Goal: Transaction & Acquisition: Purchase product/service

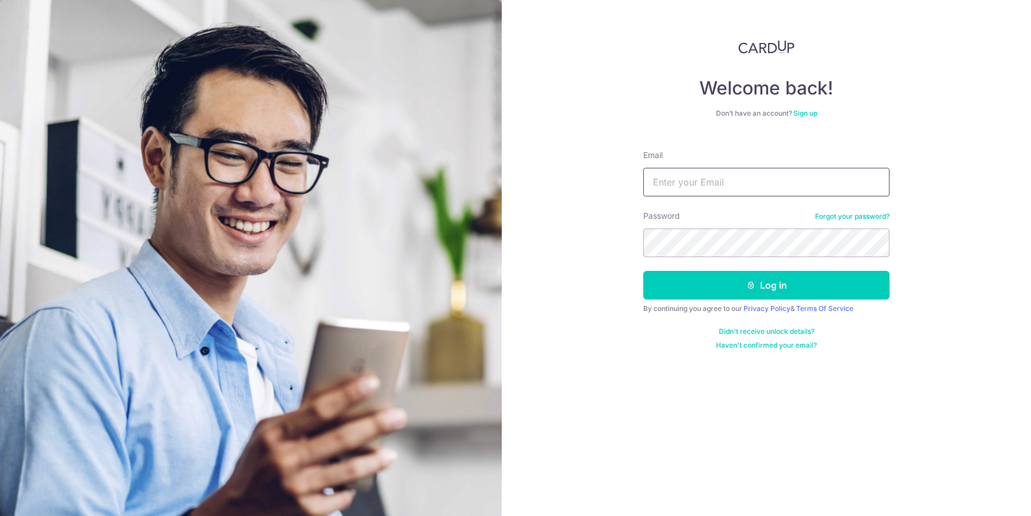
click at [731, 179] on input "Email" at bounding box center [766, 182] width 246 height 29
type input "[EMAIL_ADDRESS][DOMAIN_NAME]"
click at [643, 271] on button "Log in" at bounding box center [766, 285] width 246 height 29
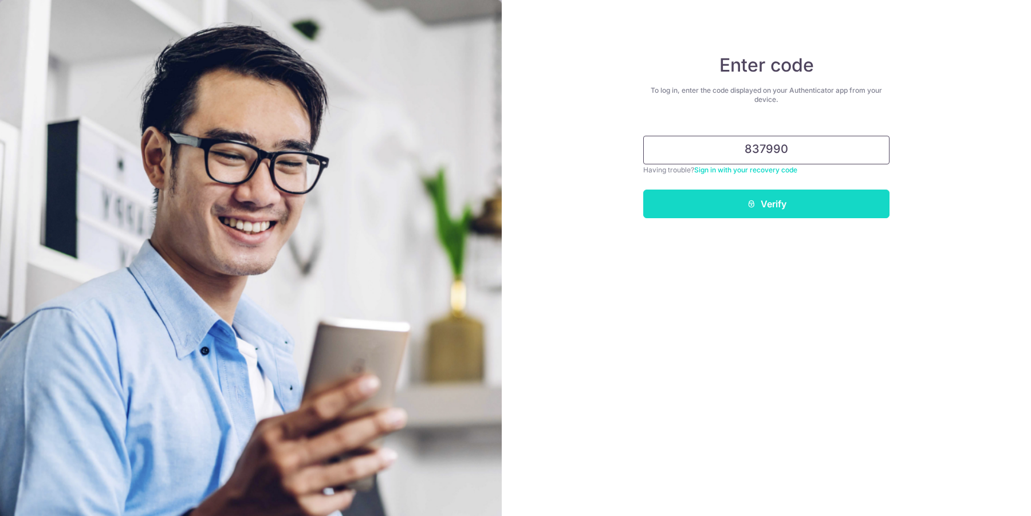
type input "837990"
click at [771, 204] on button "Verify" at bounding box center [766, 204] width 246 height 29
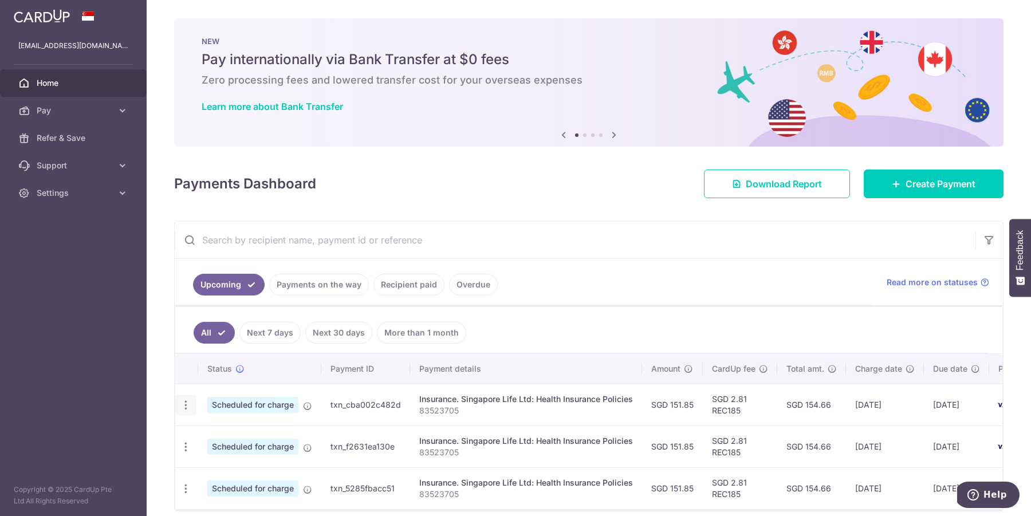
click at [190, 408] on icon "button" at bounding box center [186, 405] width 12 height 12
click at [509, 266] on ul "Upcoming Payments on the way Recipient paid Overdue" at bounding box center [524, 282] width 698 height 46
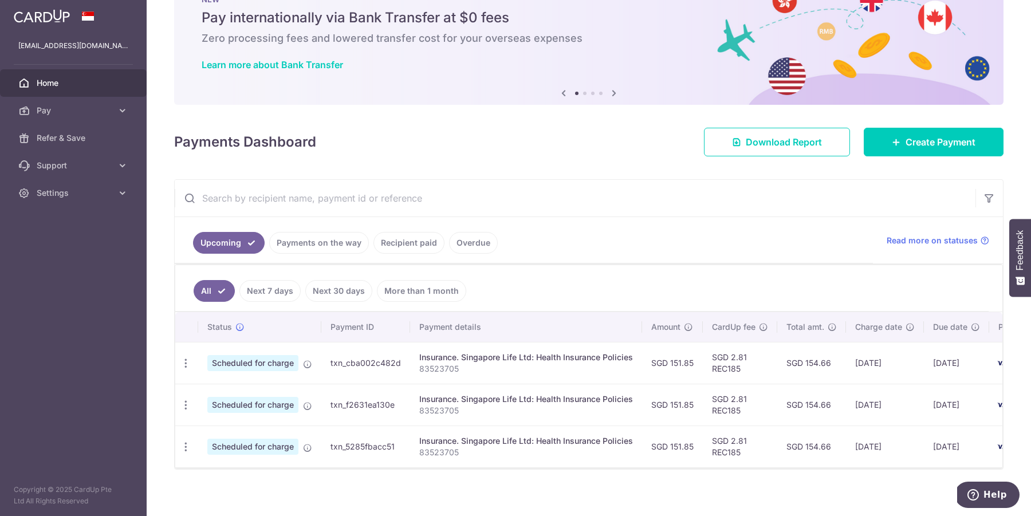
scroll to position [49, 0]
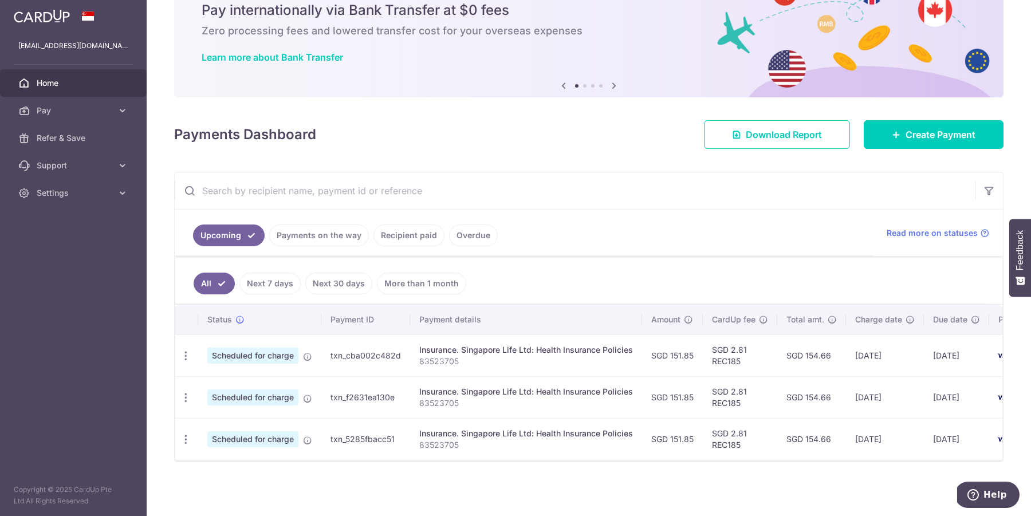
click at [303, 239] on link "Payments on the way" at bounding box center [319, 235] width 100 height 22
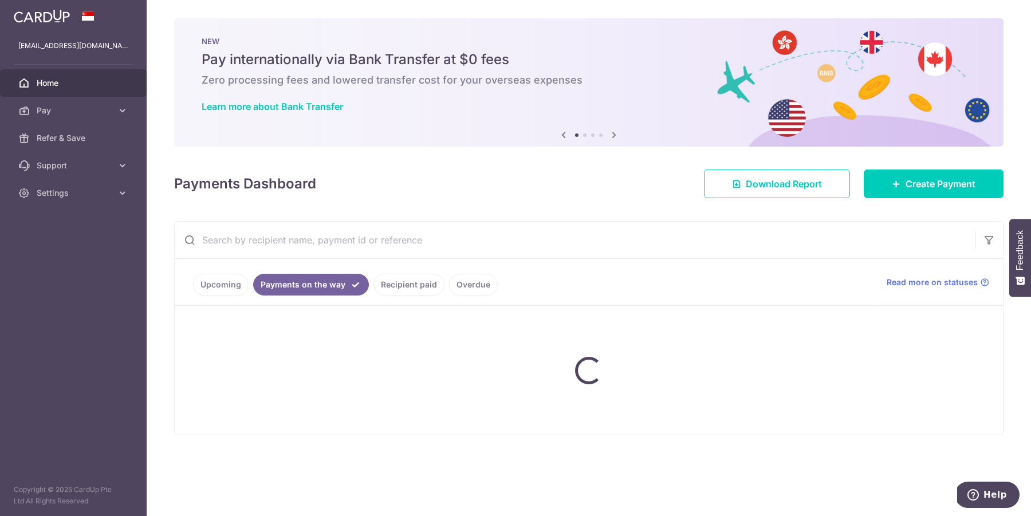
scroll to position [0, 0]
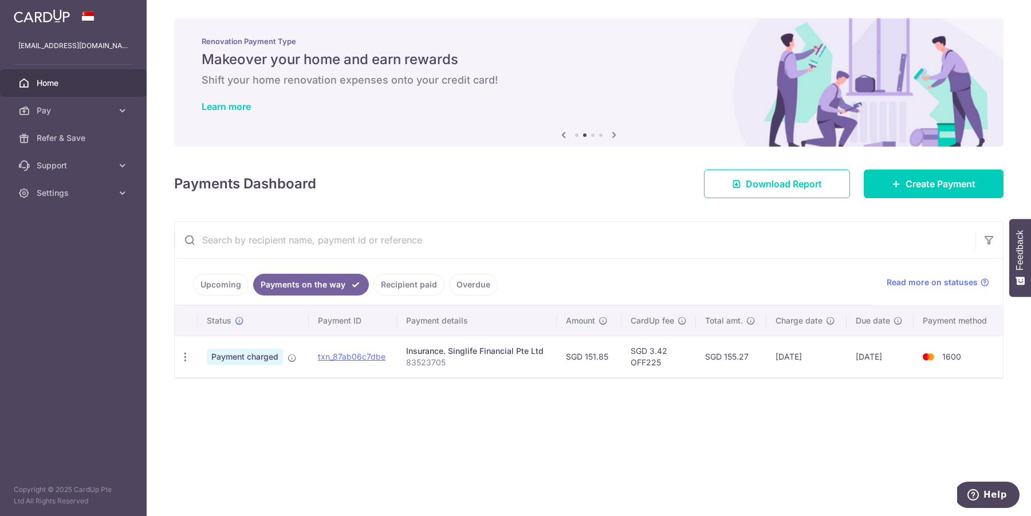
click at [217, 282] on link "Upcoming" at bounding box center [221, 285] width 56 height 22
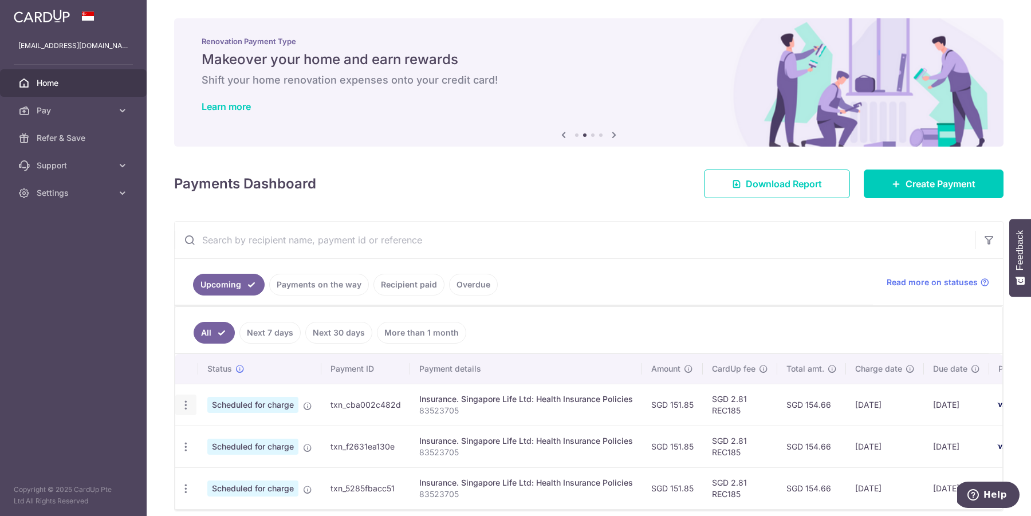
click at [189, 412] on div "Update payment Cancel payment" at bounding box center [185, 405] width 21 height 21
click at [184, 408] on icon "button" at bounding box center [186, 405] width 12 height 12
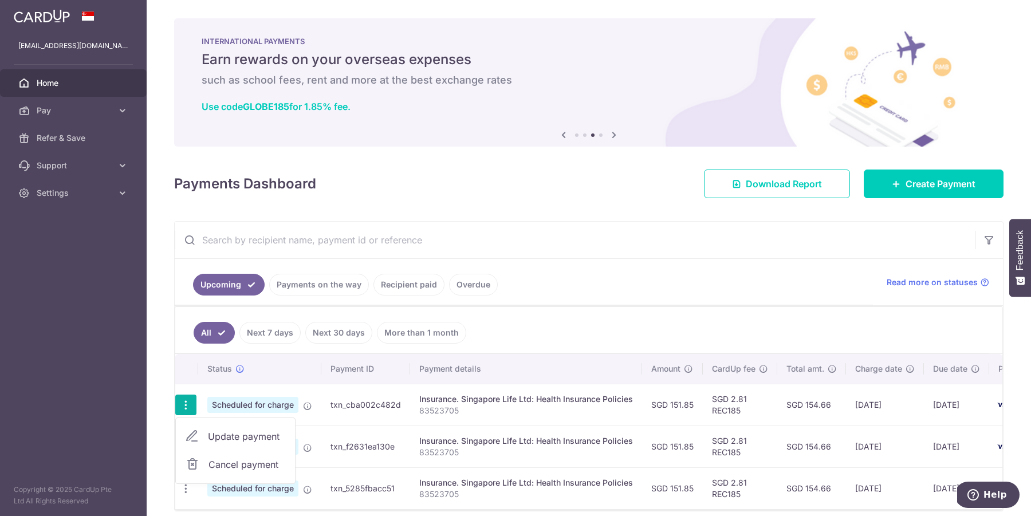
click at [232, 462] on span "Cancel payment" at bounding box center [246, 464] width 77 height 14
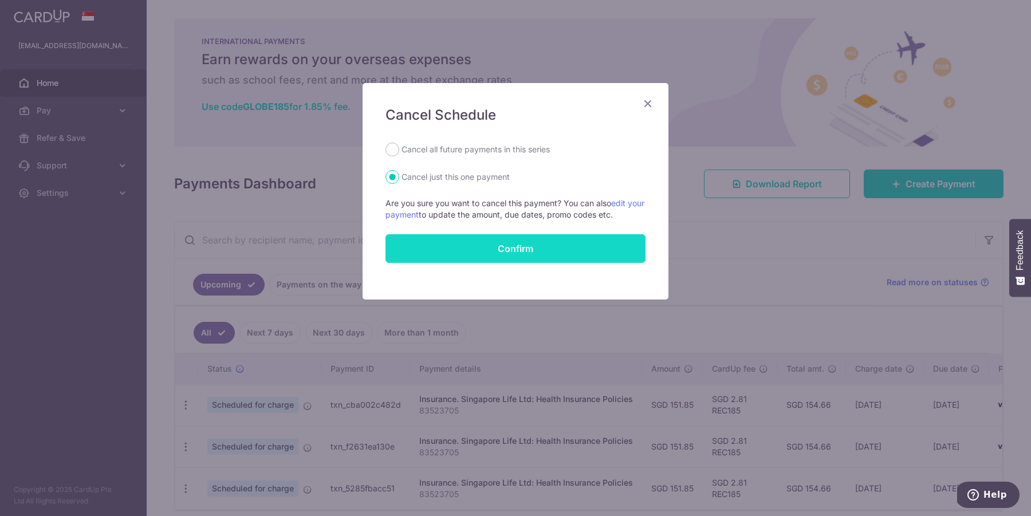
click at [452, 251] on button "Confirm" at bounding box center [515, 248] width 260 height 29
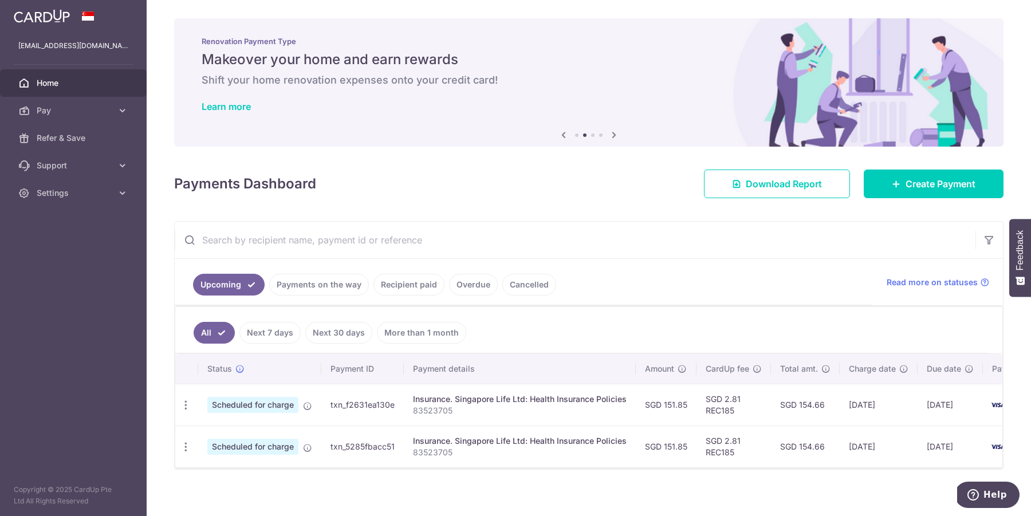
click at [286, 341] on link "Next 7 days" at bounding box center [269, 333] width 61 height 22
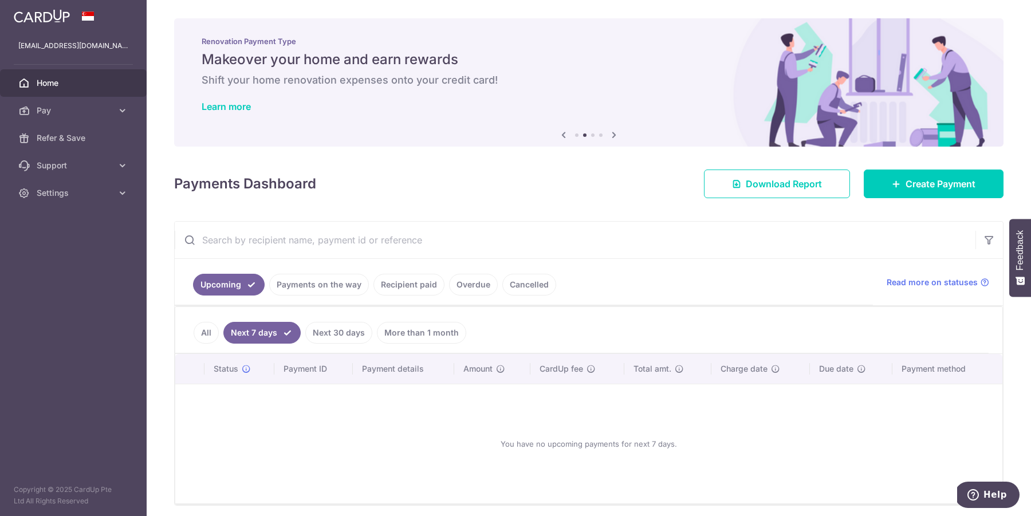
click at [324, 297] on ul "Upcoming Payments on the way Recipient paid Overdue Cancelled" at bounding box center [524, 282] width 698 height 46
click at [397, 292] on link "Recipient paid" at bounding box center [408, 285] width 71 height 22
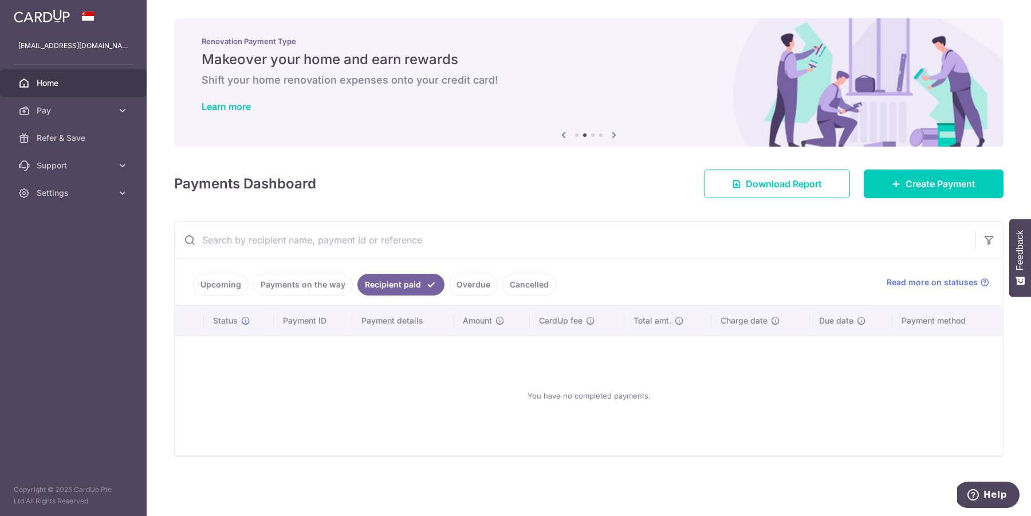
click at [464, 293] on link "Overdue" at bounding box center [473, 285] width 49 height 22
click at [520, 289] on link "Cancelled" at bounding box center [529, 285] width 54 height 22
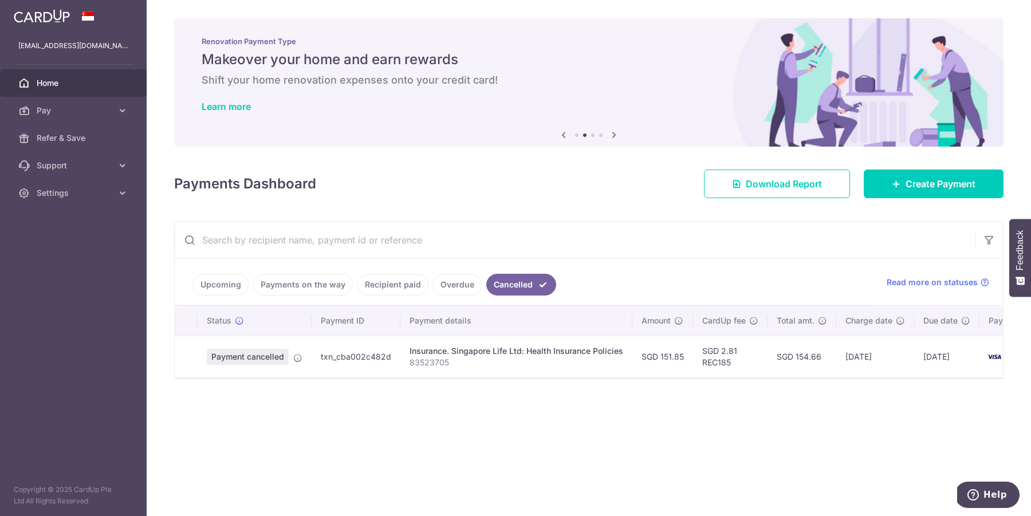
click at [365, 286] on link "Recipient paid" at bounding box center [392, 285] width 71 height 22
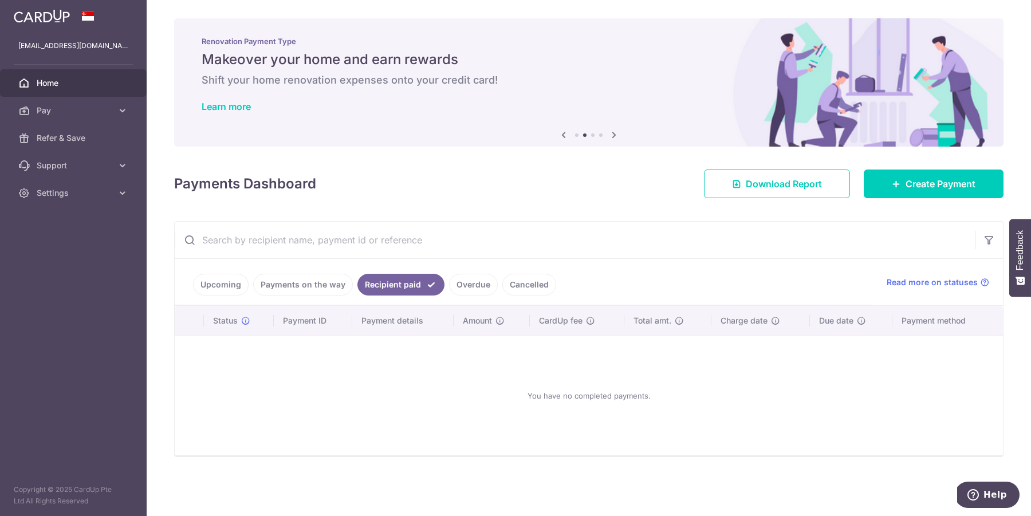
click at [304, 281] on link "Payments on the way" at bounding box center [303, 285] width 100 height 22
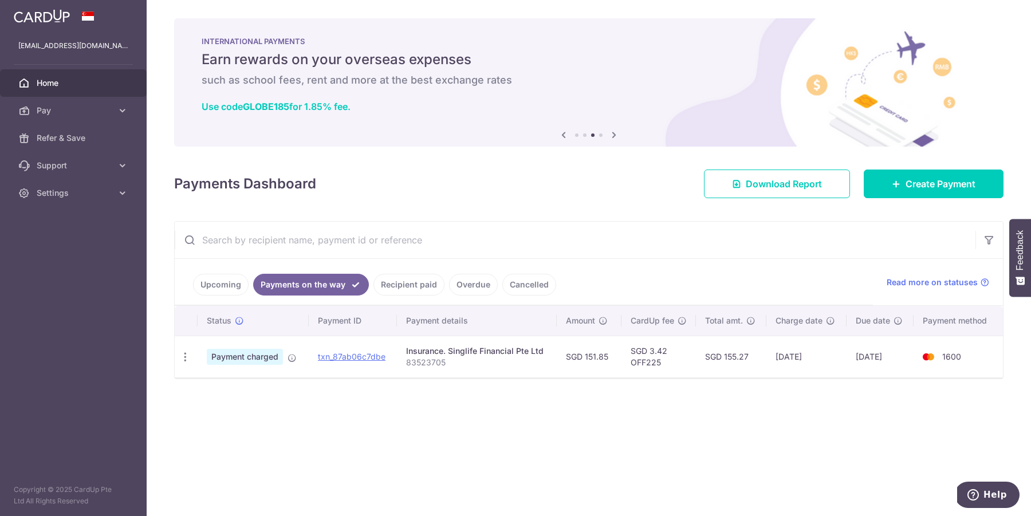
click at [524, 289] on link "Cancelled" at bounding box center [529, 285] width 54 height 22
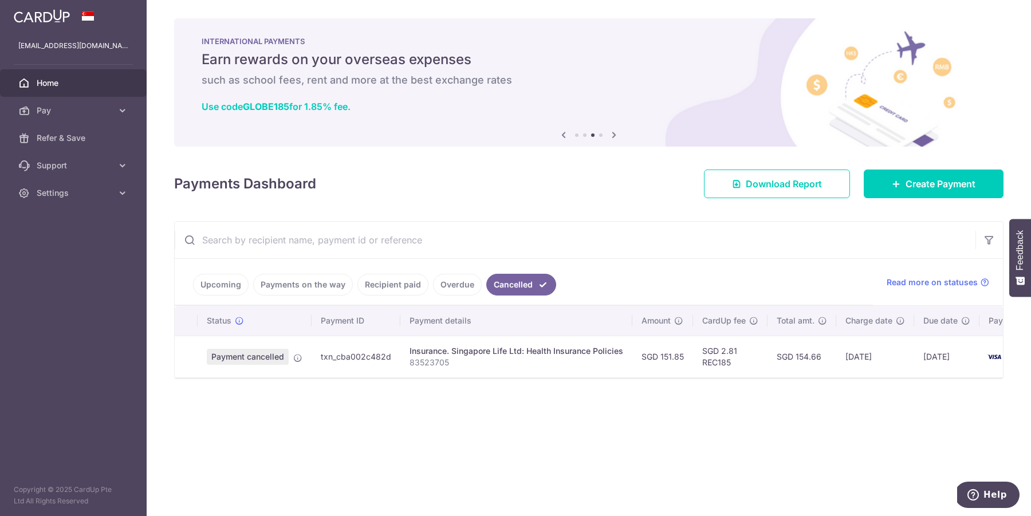
click at [235, 297] on ul "Upcoming Payments on the way Recipient paid Overdue Cancelled" at bounding box center [524, 282] width 698 height 46
click at [234, 281] on link "Upcoming" at bounding box center [221, 285] width 56 height 22
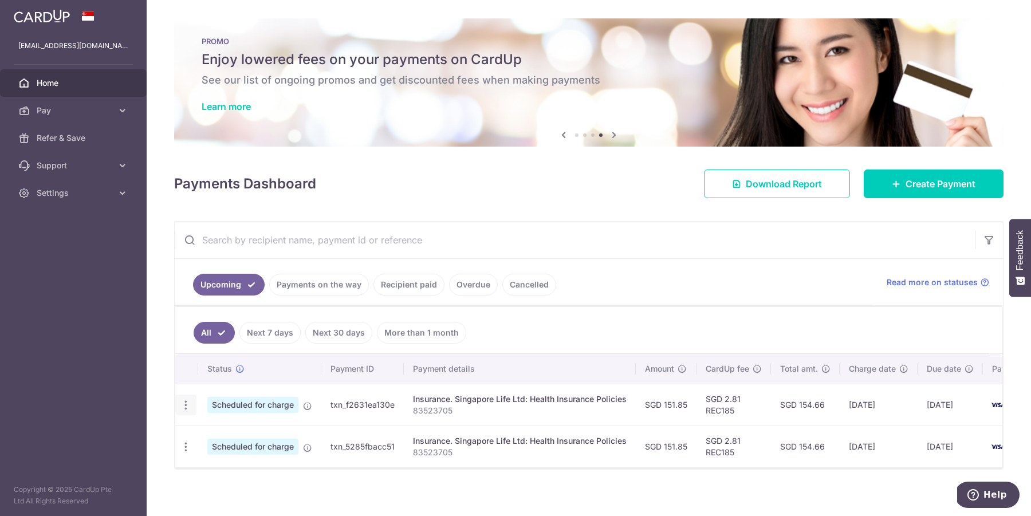
click at [190, 404] on icon "button" at bounding box center [186, 405] width 12 height 12
click at [212, 433] on span "Update payment" at bounding box center [247, 436] width 78 height 14
radio input "true"
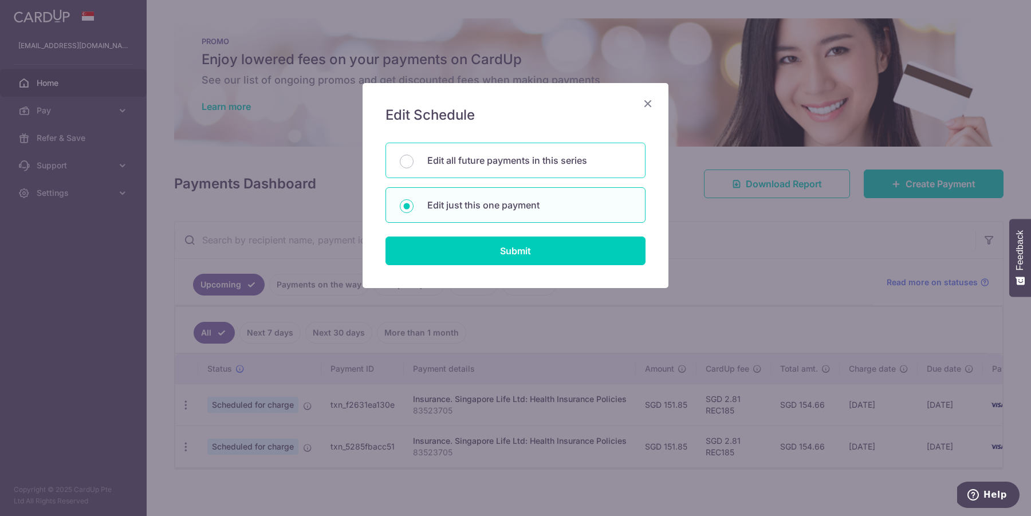
click at [487, 173] on div "Edit all future payments in this series" at bounding box center [515, 161] width 260 height 36
radio input "true"
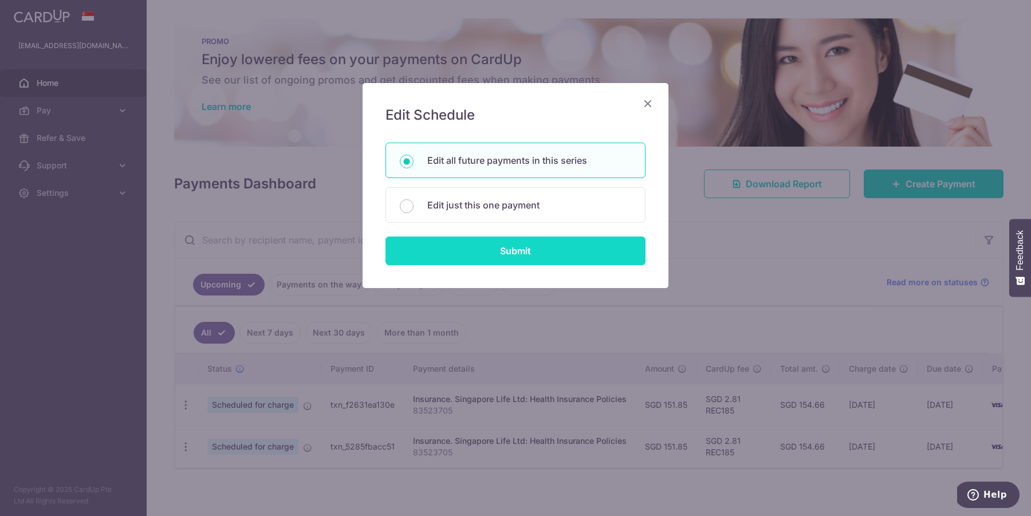
click at [480, 254] on input "Submit" at bounding box center [515, 250] width 260 height 29
radio input "true"
type input "151.85"
type input "83523705"
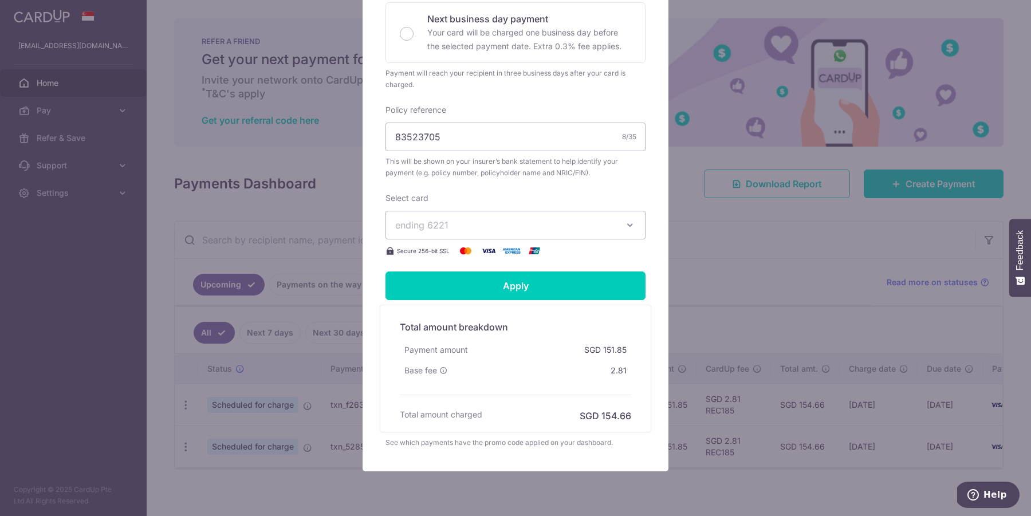
scroll to position [331, 0]
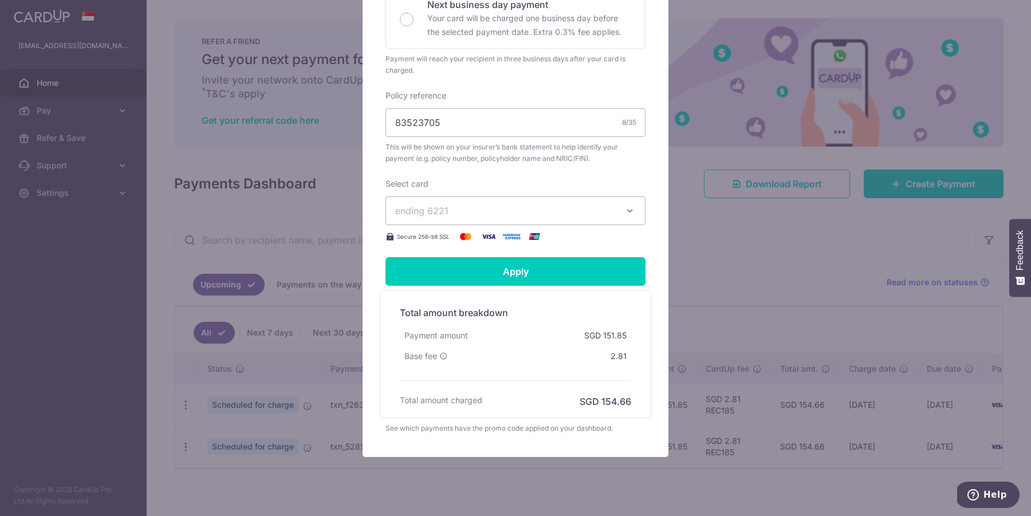
click at [488, 208] on span "ending 6221" at bounding box center [505, 211] width 220 height 14
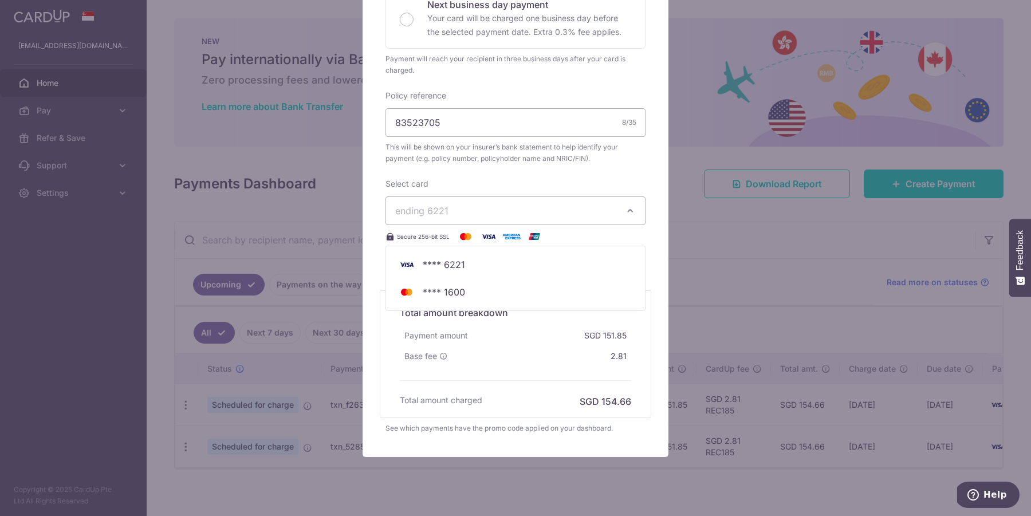
click at [723, 302] on div "Edit payment By clicking apply, you will make changes to all 2 payments to Sing…" at bounding box center [515, 258] width 1031 height 516
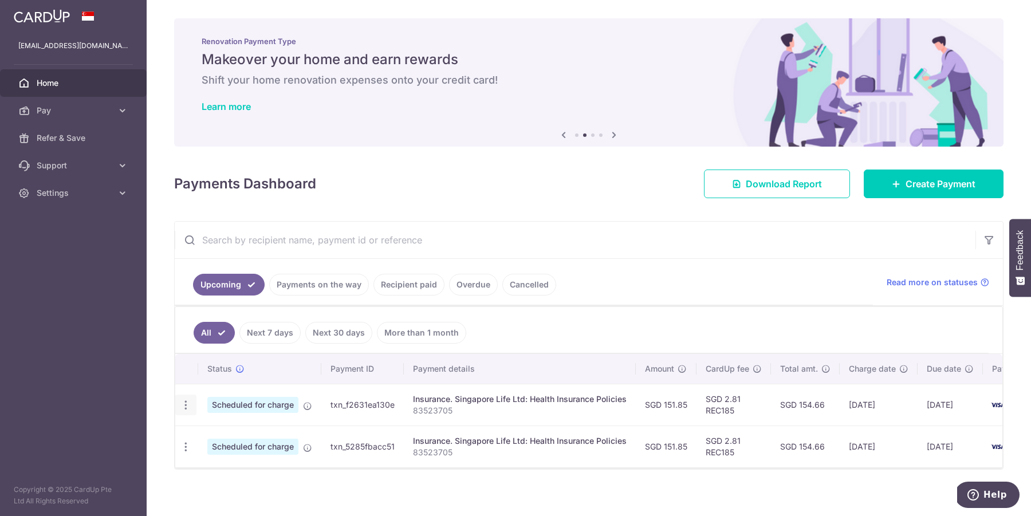
click at [188, 400] on icon "button" at bounding box center [186, 405] width 12 height 12
click at [246, 442] on span "Update payment" at bounding box center [247, 436] width 78 height 14
radio input "true"
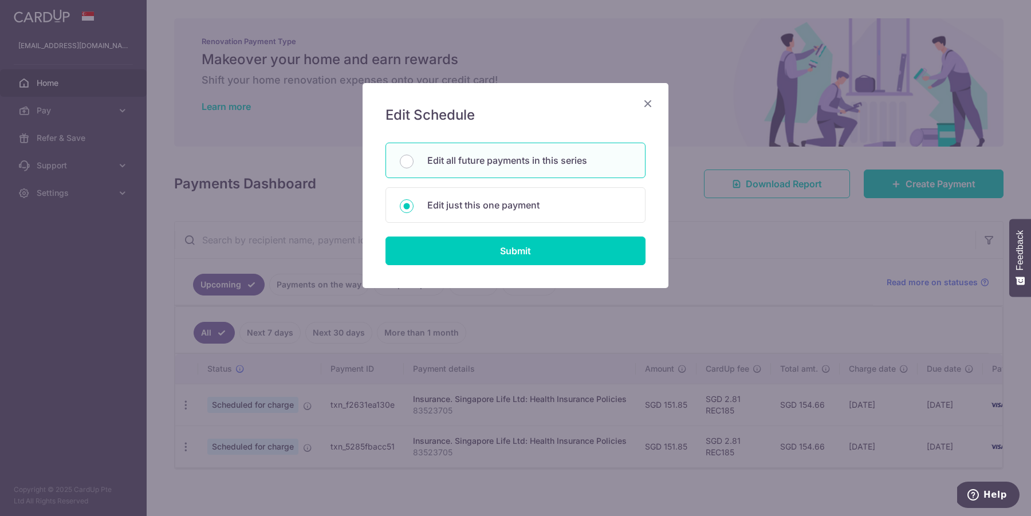
click at [518, 164] on p "Edit all future payments in this series" at bounding box center [529, 160] width 204 height 14
click at [413, 164] on input "Edit all future payments in this series" at bounding box center [407, 162] width 14 height 14
radio input "true"
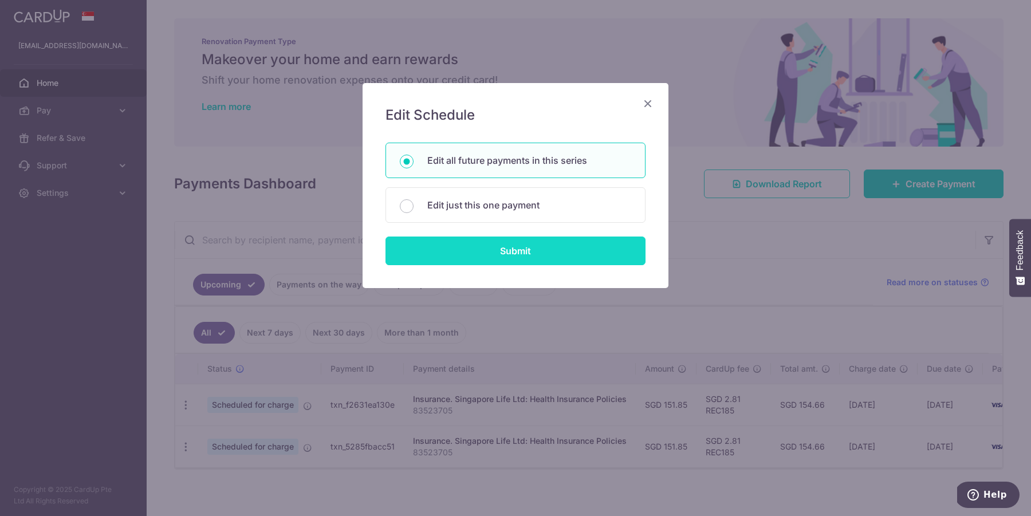
click at [507, 246] on input "Submit" at bounding box center [515, 250] width 260 height 29
radio input "true"
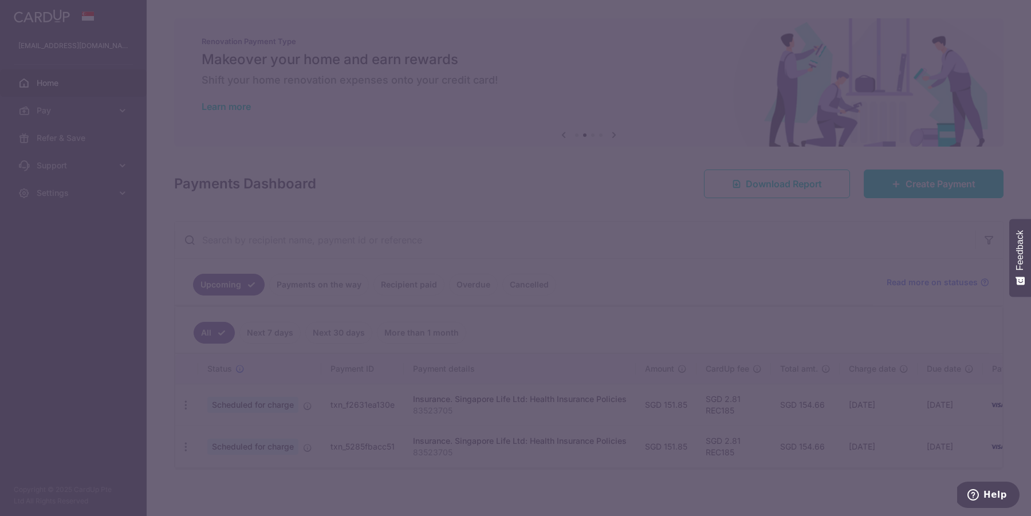
scroll to position [0, 0]
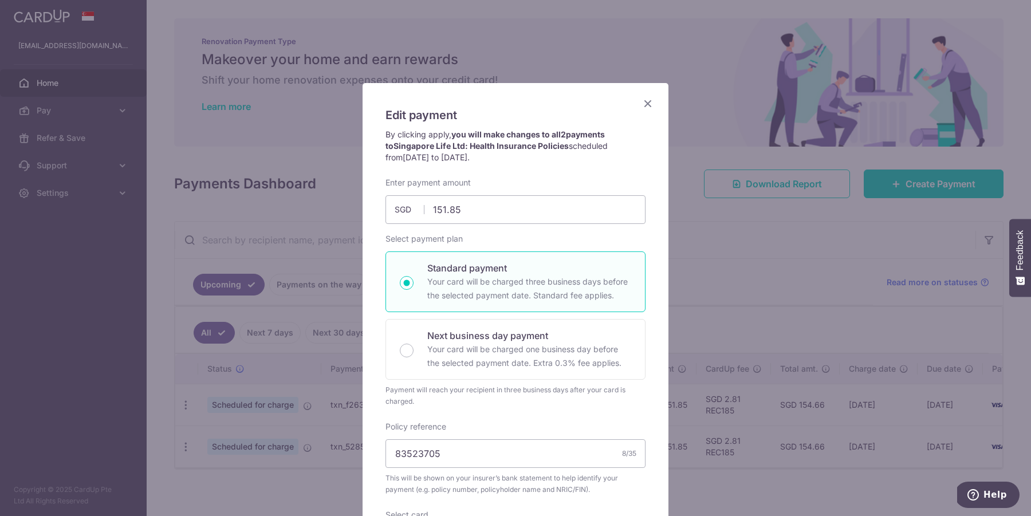
drag, startPoint x: 433, startPoint y: 348, endPoint x: 403, endPoint y: 399, distance: 59.6
click at [403, 399] on div "Select payment plan Standard payment Your card will be charged three business d…" at bounding box center [515, 320] width 260 height 174
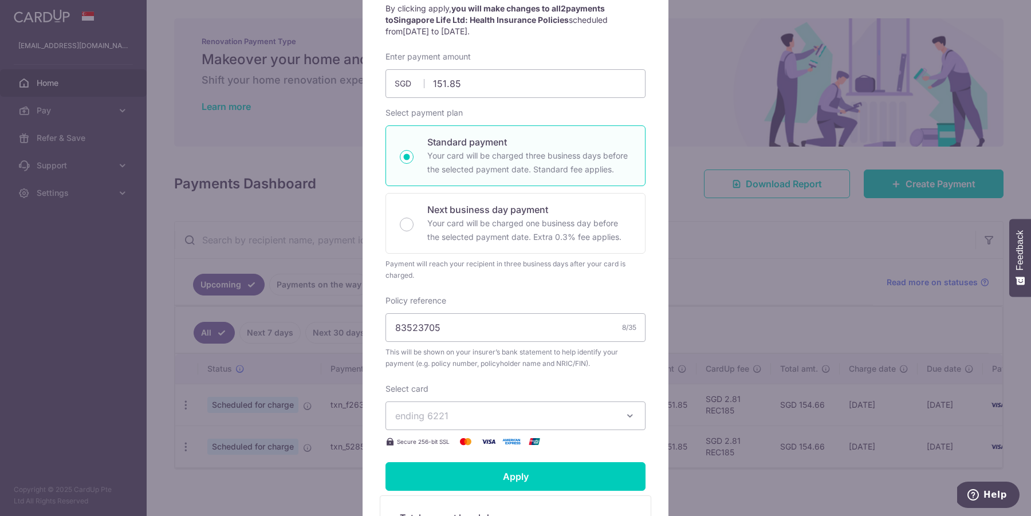
scroll to position [160, 0]
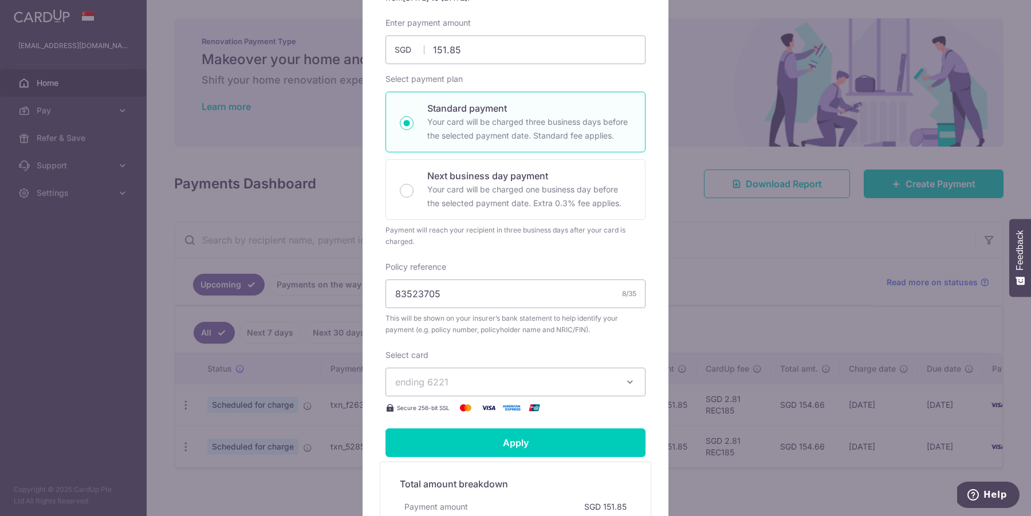
click at [471, 376] on span "ending 6221" at bounding box center [505, 382] width 220 height 14
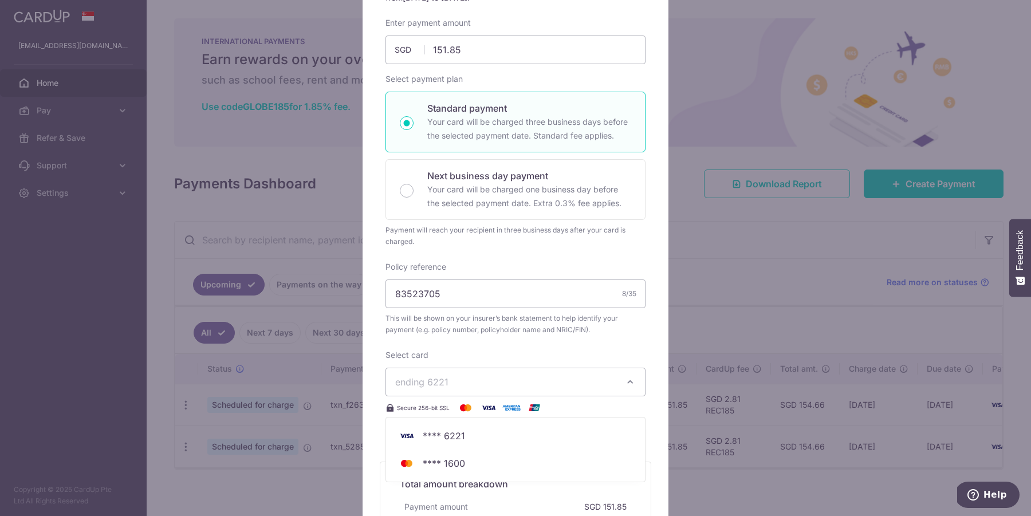
click at [698, 78] on div "Edit payment By clicking apply, you will make changes to all 2 payments to Sing…" at bounding box center [515, 258] width 1031 height 516
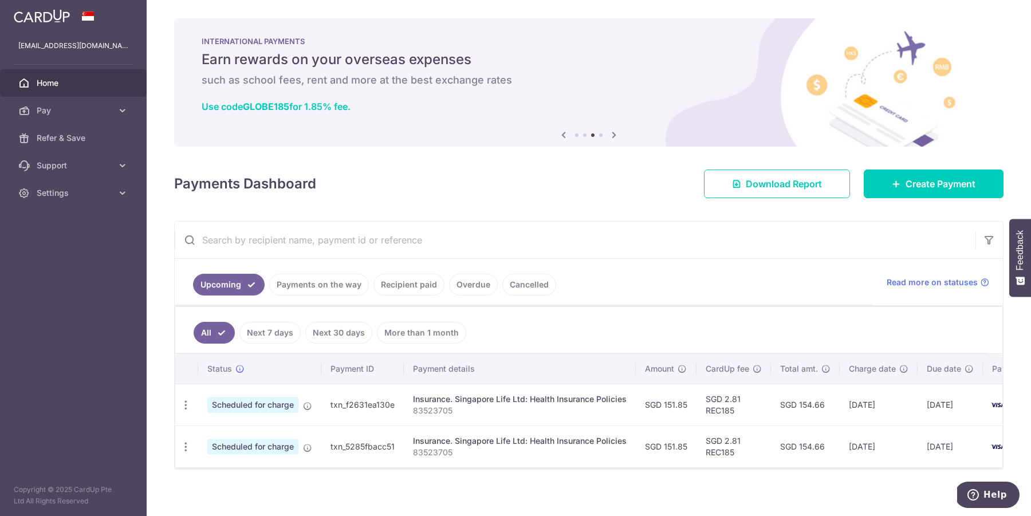
scroll to position [0, 30]
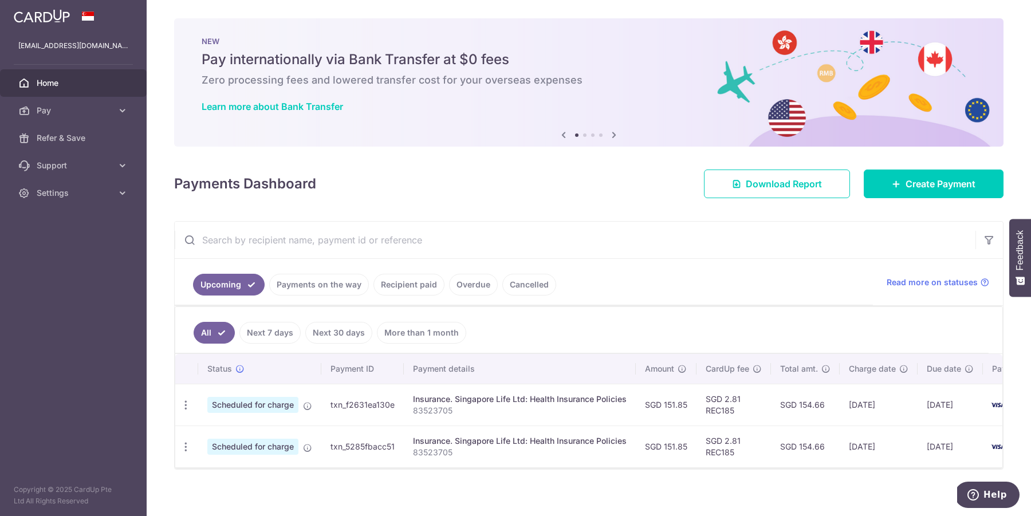
scroll to position [0, 64]
click at [186, 407] on icon "button" at bounding box center [186, 405] width 12 height 12
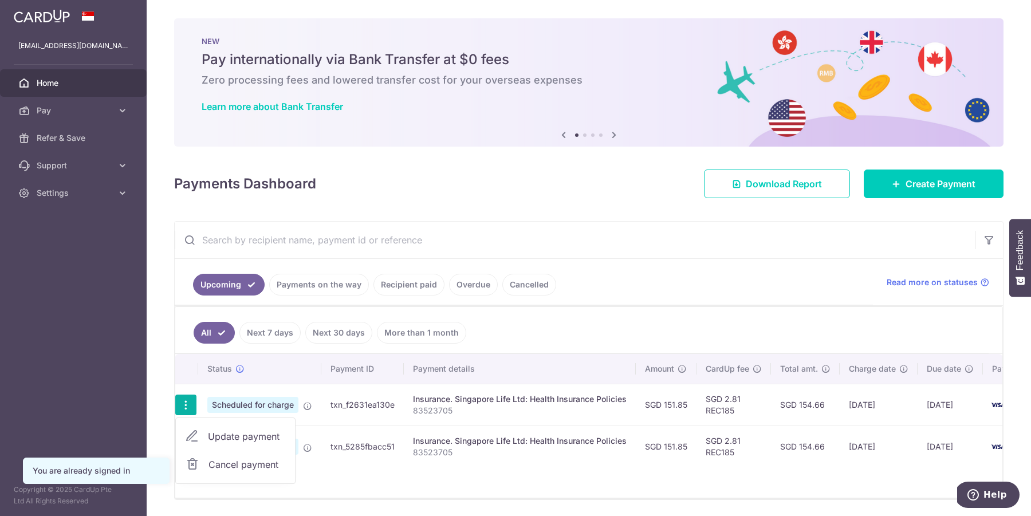
click at [218, 441] on span "Update payment" at bounding box center [247, 436] width 78 height 14
radio input "true"
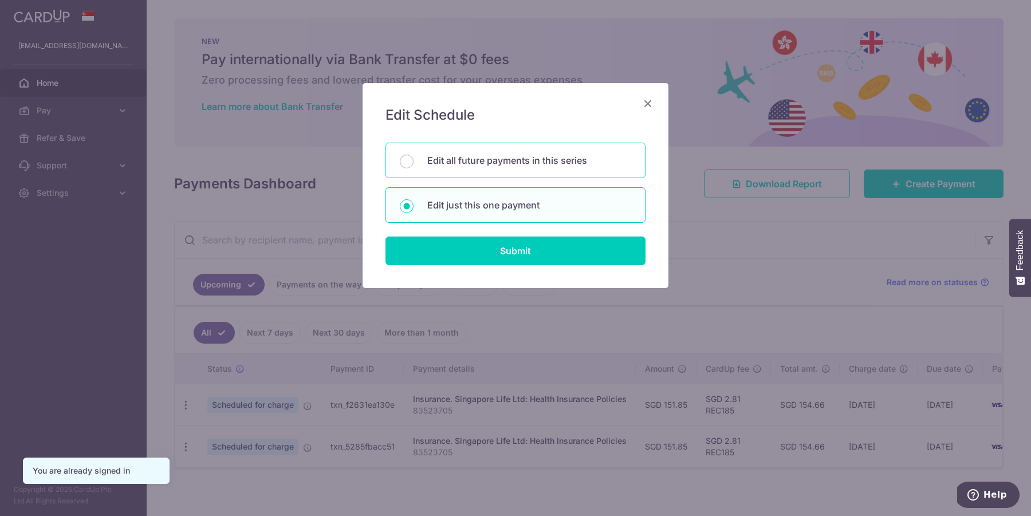
click at [455, 159] on p "Edit all future payments in this series" at bounding box center [529, 160] width 204 height 14
click at [413, 159] on input "Edit all future payments in this series" at bounding box center [407, 162] width 14 height 14
radio input "true"
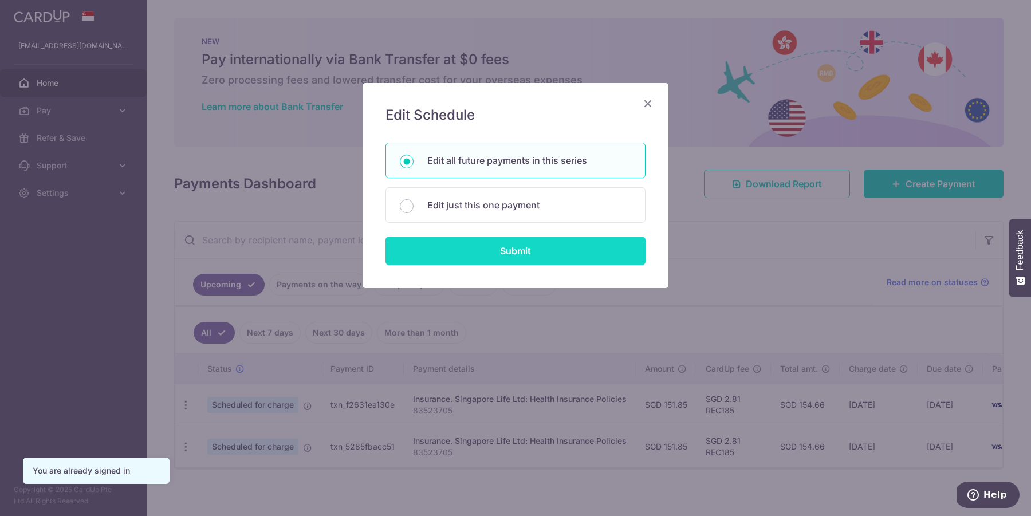
click at [449, 261] on input "Submit" at bounding box center [515, 250] width 260 height 29
radio input "true"
type input "151.85"
type input "83523705"
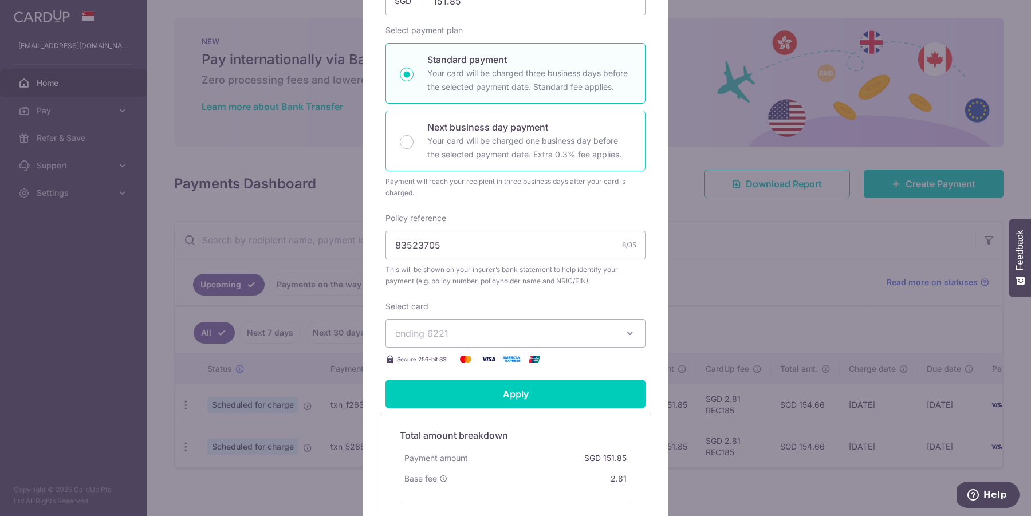
scroll to position [220, 0]
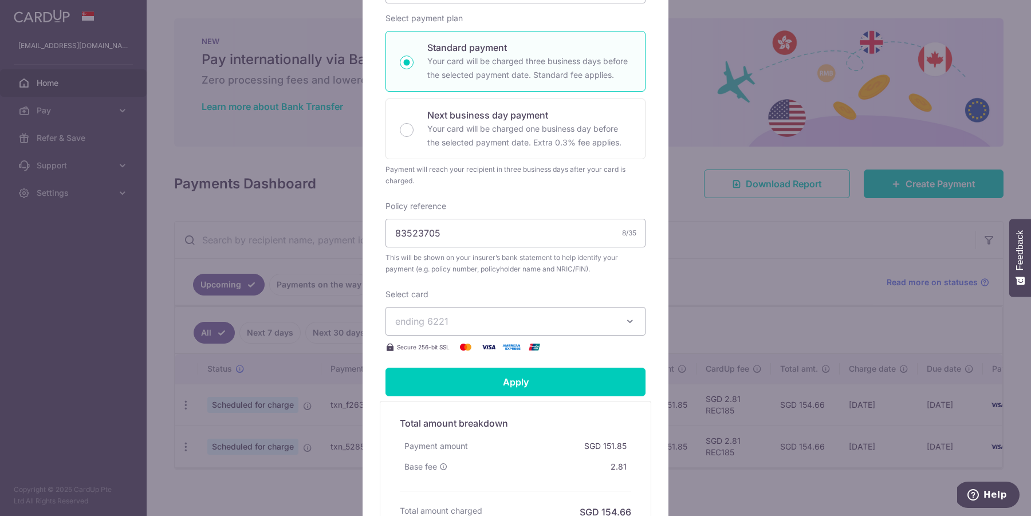
click at [418, 322] on span "ending 6221" at bounding box center [421, 320] width 53 height 11
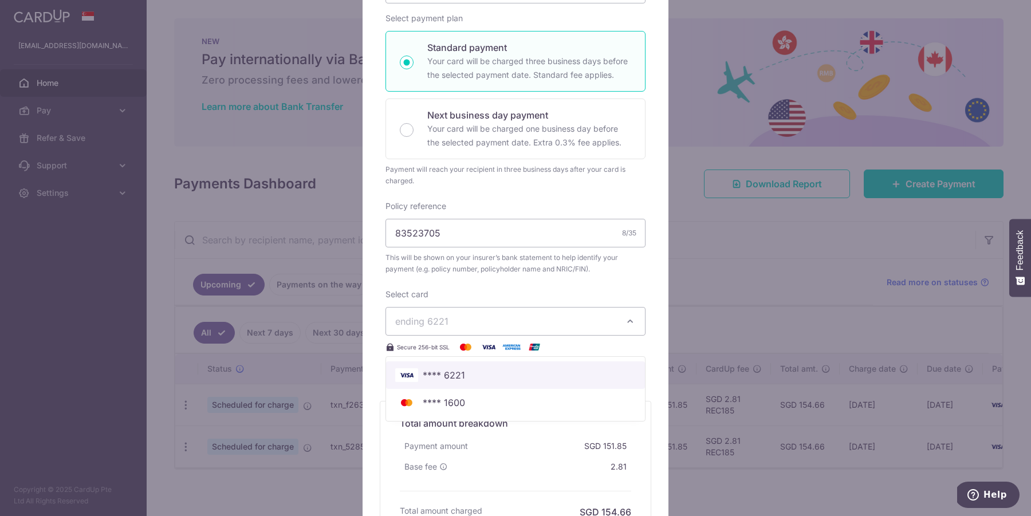
click at [432, 370] on span "**** 6221" at bounding box center [444, 375] width 42 height 14
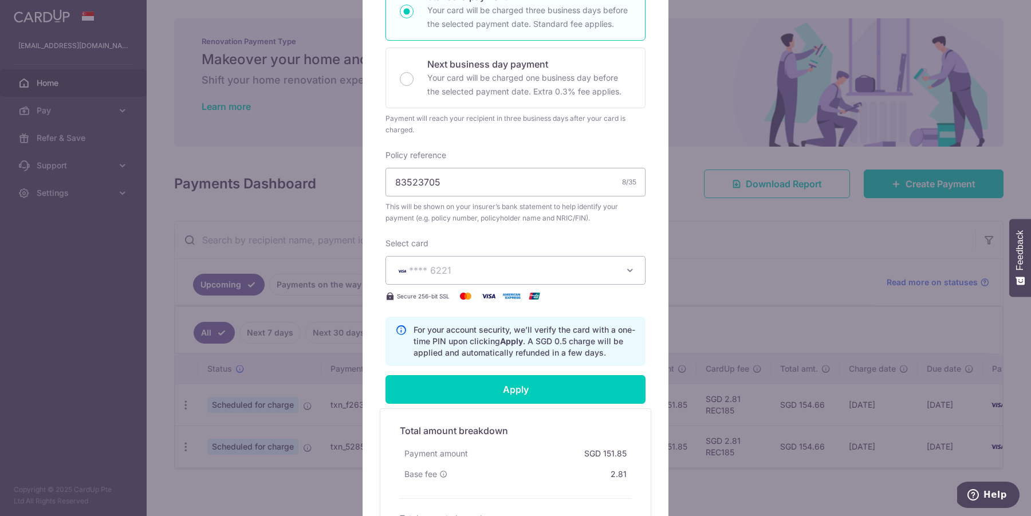
scroll to position [282, 0]
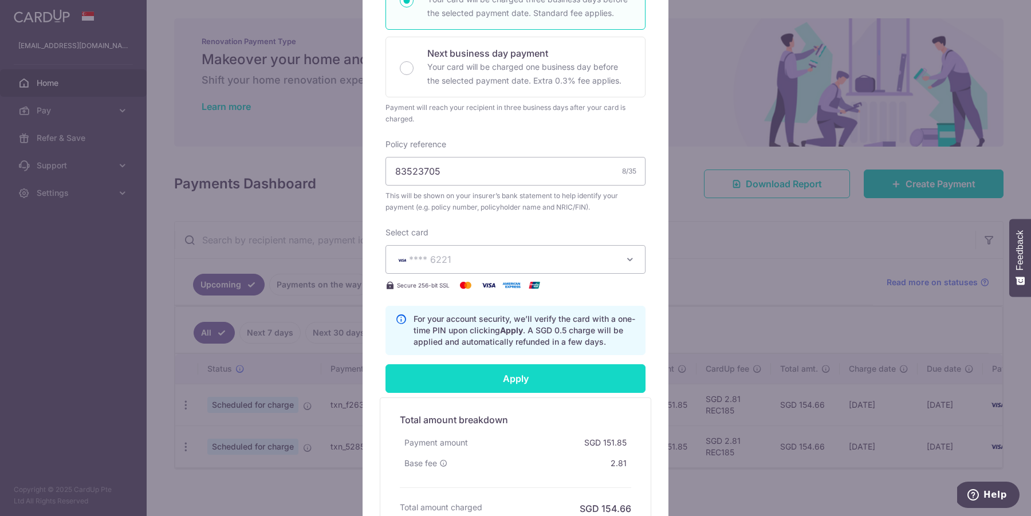
click at [463, 371] on input "Apply" at bounding box center [515, 378] width 260 height 29
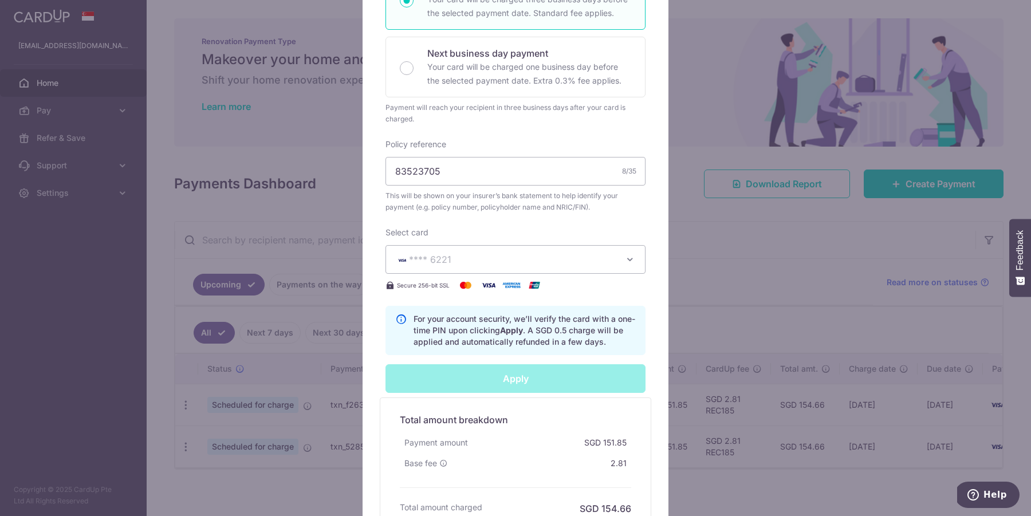
type input "Successfully Applied"
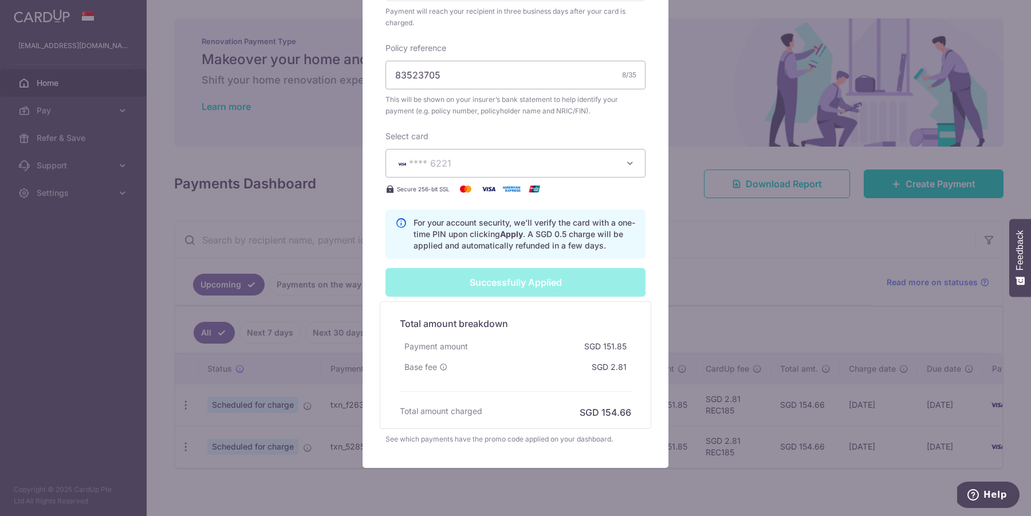
scroll to position [453, 0]
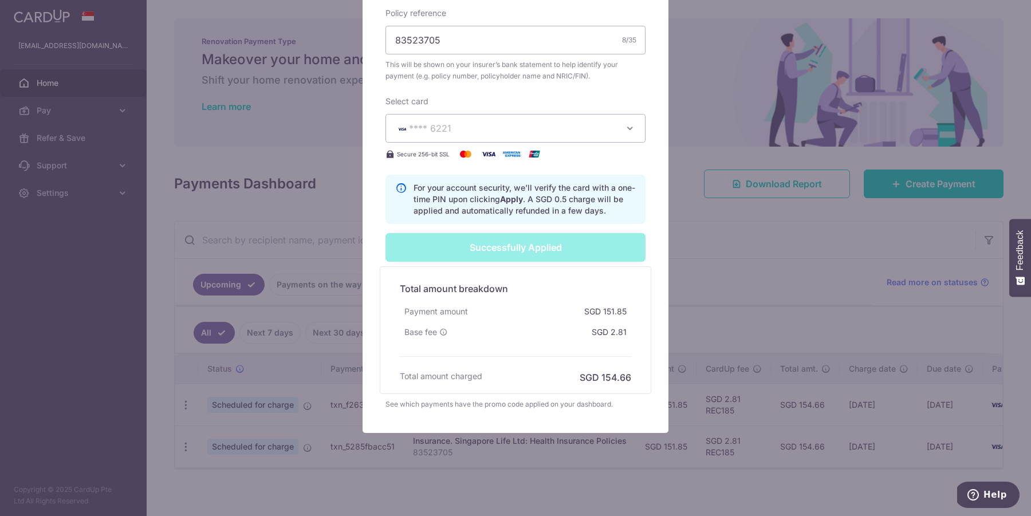
click at [780, 299] on div "Edit payment By clicking apply, you will make changes to all 2 payments to Sing…" at bounding box center [515, 258] width 1031 height 516
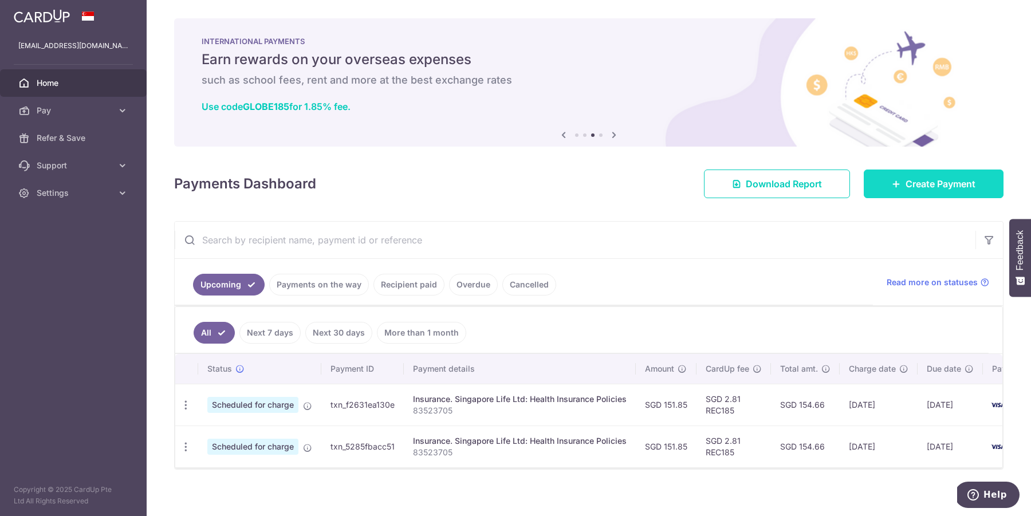
click at [891, 191] on link "Create Payment" at bounding box center [933, 183] width 140 height 29
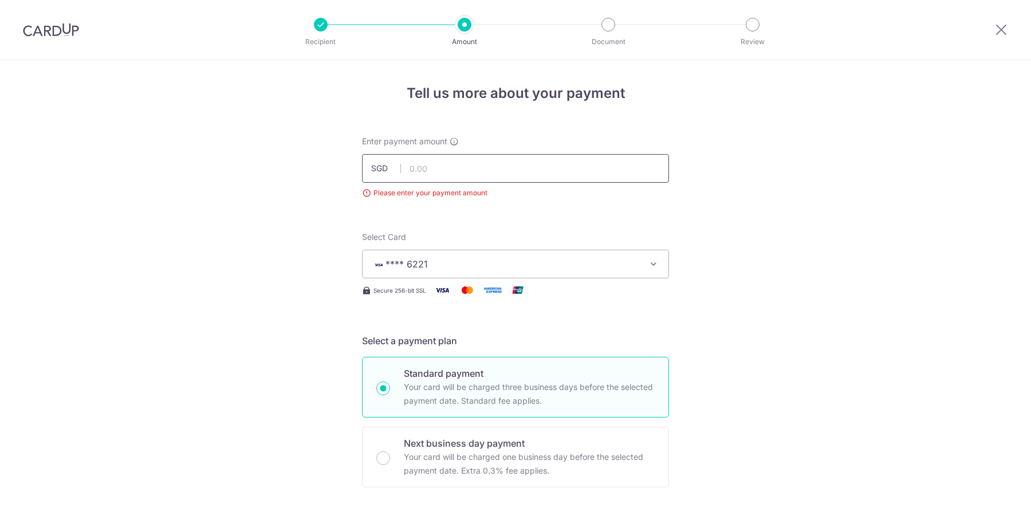
click at [494, 160] on input "text" at bounding box center [515, 168] width 307 height 29
click at [490, 164] on input "text" at bounding box center [515, 168] width 307 height 29
type input "151.85"
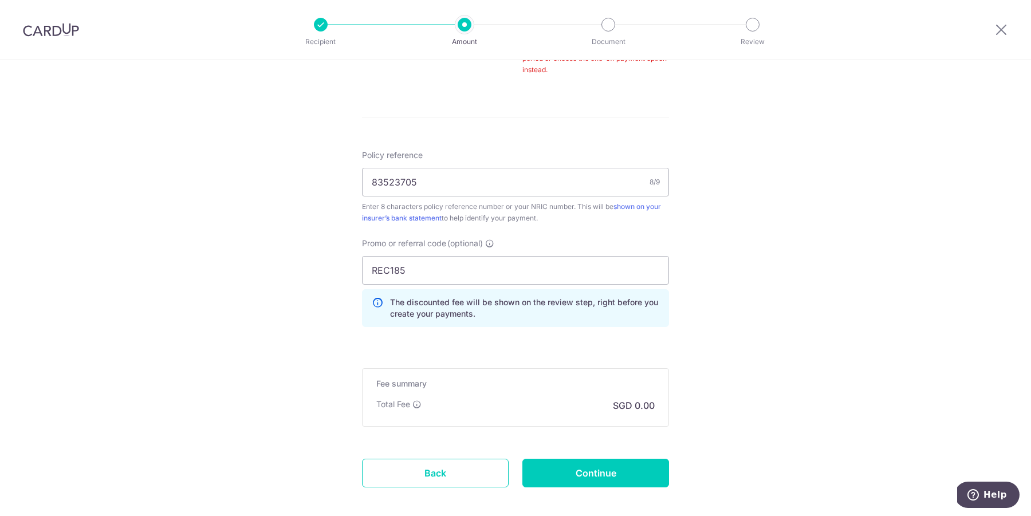
scroll to position [637, 0]
click at [563, 487] on form "Enter payment amount SGD 151.85 Please enter your payment amount Select Card **…" at bounding box center [515, 9] width 307 height 1020
click at [566, 483] on input "Continue" at bounding box center [595, 472] width 147 height 29
click at [571, 221] on div "Enter 8 characters policy reference number or your NRIC number. This will be sh…" at bounding box center [515, 211] width 307 height 23
click at [573, 213] on div "Enter 8 characters policy reference number or your NRIC number. This will be sh…" at bounding box center [515, 211] width 307 height 23
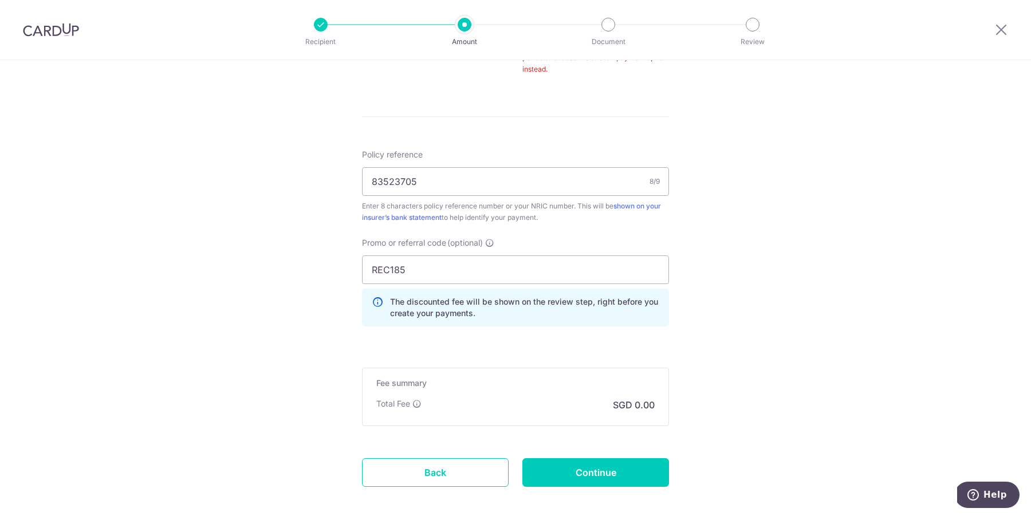
click at [581, 192] on input "83523705" at bounding box center [515, 181] width 307 height 29
click at [563, 209] on div "Enter 8 characters policy reference number or your NRIC number. This will be sh…" at bounding box center [515, 211] width 307 height 23
click at [554, 211] on div "Enter 8 characters policy reference number or your NRIC number. This will be sh…" at bounding box center [515, 211] width 307 height 23
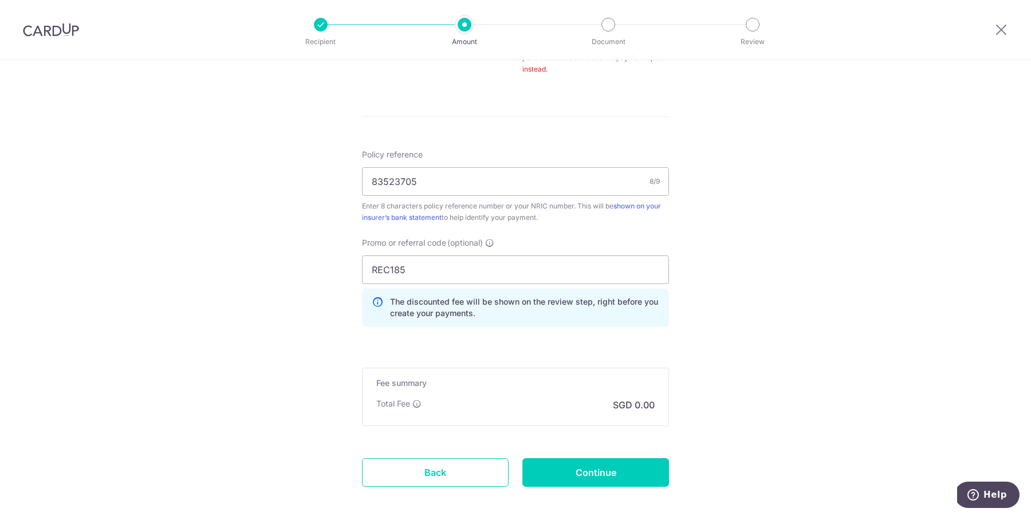
click at [554, 211] on div "Enter 8 characters policy reference number or your NRIC number. This will be sh…" at bounding box center [515, 211] width 307 height 23
click at [545, 211] on div "Enter 8 characters policy reference number or your NRIC number. This will be sh…" at bounding box center [515, 211] width 307 height 23
click at [534, 421] on div "Fee summary Base fee $ 0.00 Extend fee Next-day fee Total Fee SGD 0.00" at bounding box center [515, 397] width 307 height 58
click at [487, 176] on input "83523705" at bounding box center [515, 181] width 307 height 29
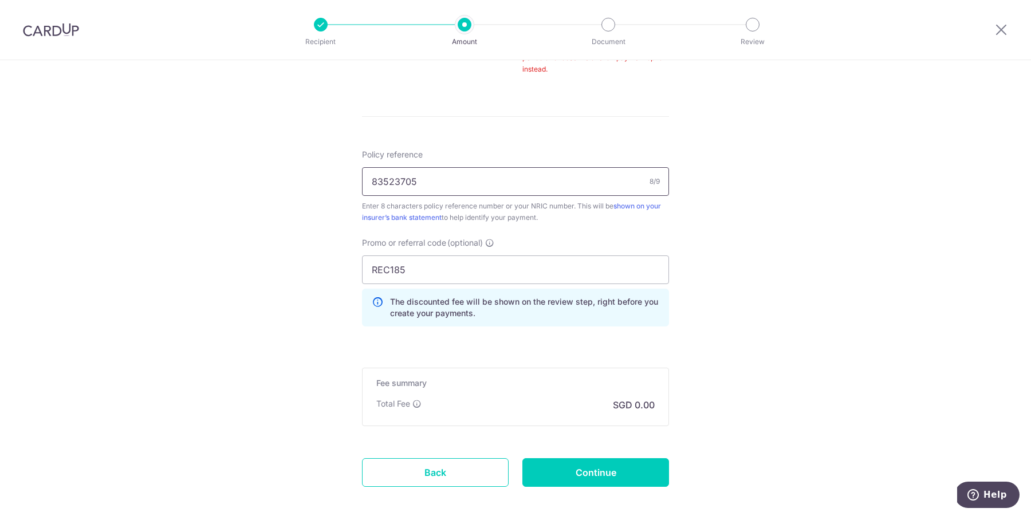
click at [487, 176] on input "83523705" at bounding box center [515, 181] width 307 height 29
click at [473, 255] on input "REC185" at bounding box center [515, 269] width 307 height 29
click at [497, 164] on div "Policy reference 83523705 8/9 Enter 8 characters policy reference number or you…" at bounding box center [515, 186] width 307 height 74
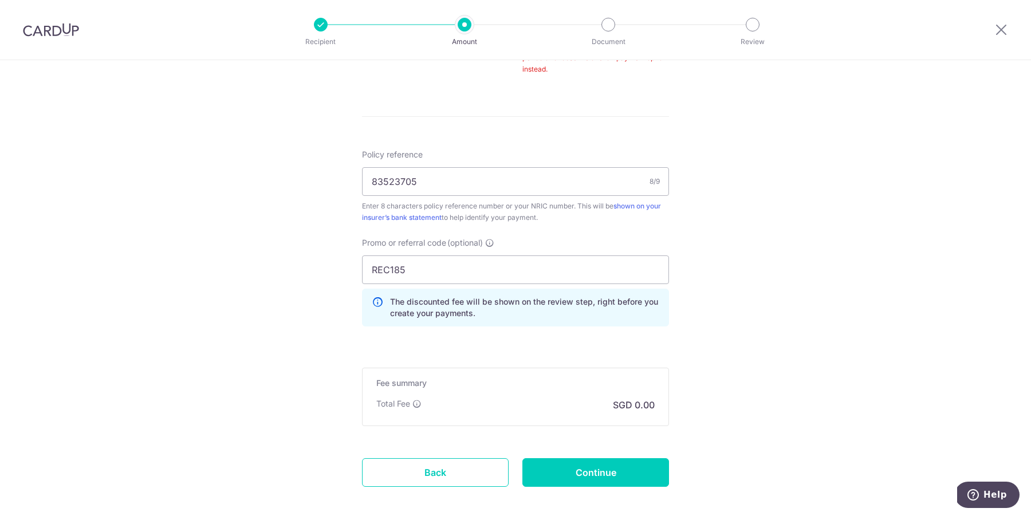
click at [453, 262] on input "REC185" at bounding box center [515, 269] width 307 height 29
click at [599, 326] on div "Promo or referral code (optional) REC185 The discounted fee will be shown on th…" at bounding box center [515, 286] width 321 height 98
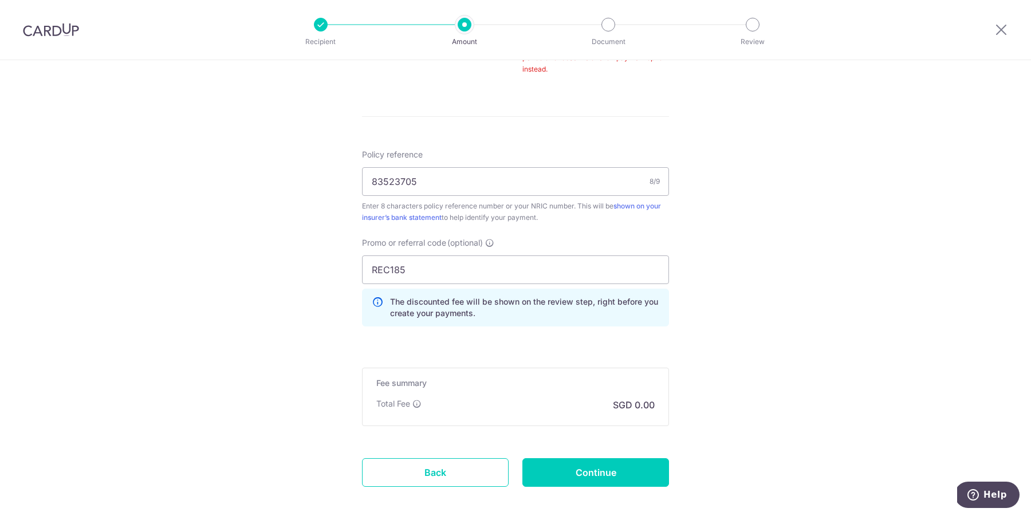
click at [599, 326] on div "Promo or referral code (optional) REC185 The discounted fee will be shown on th…" at bounding box center [515, 286] width 321 height 98
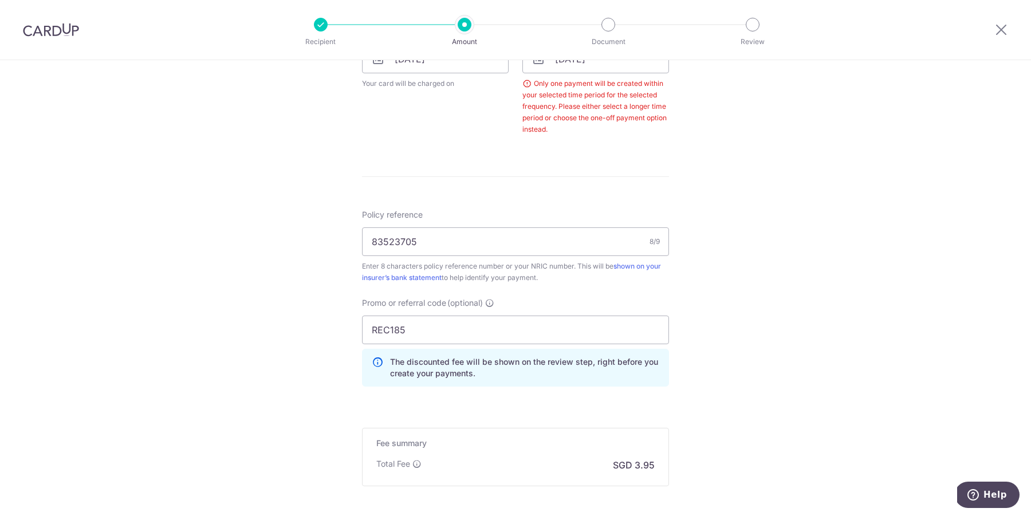
scroll to position [659, 0]
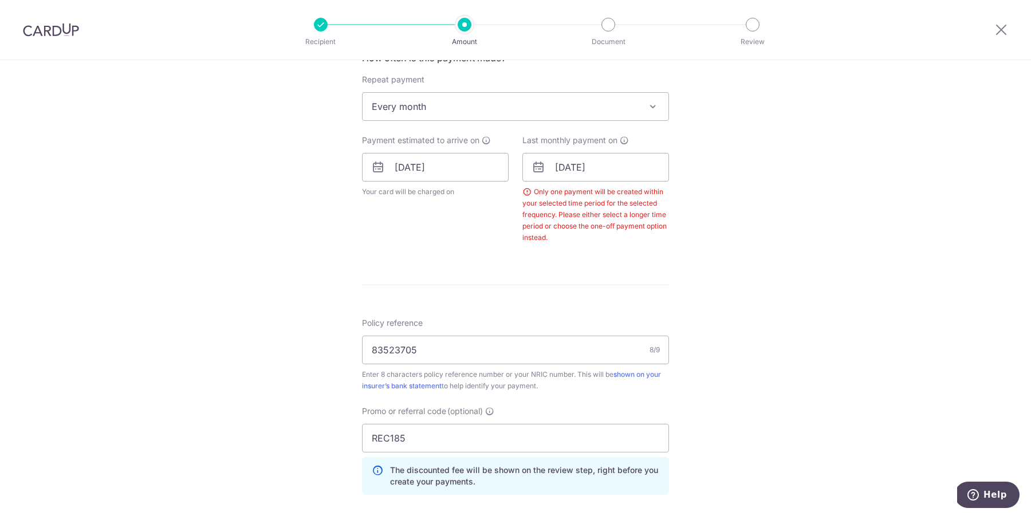
scroll to position [384, 0]
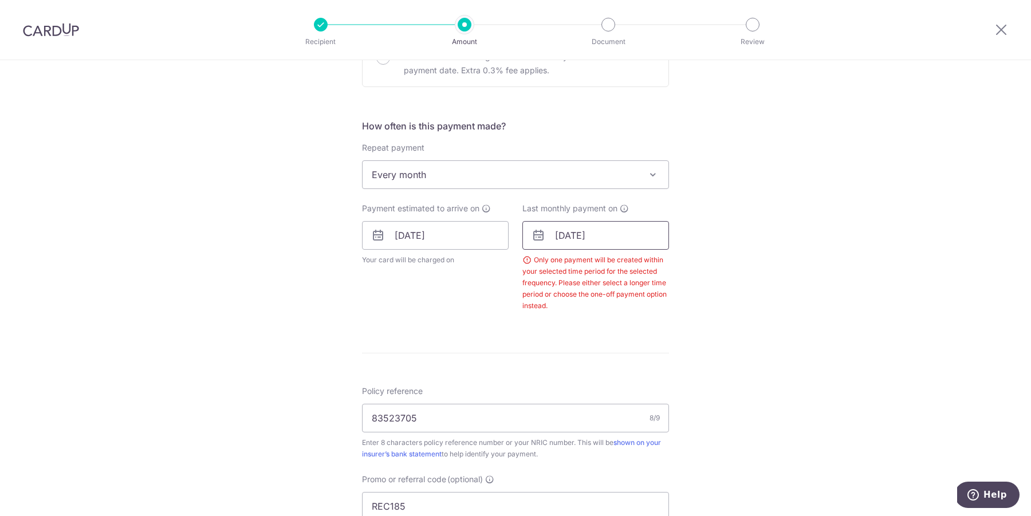
click at [605, 241] on input "[DATE]" at bounding box center [595, 235] width 147 height 29
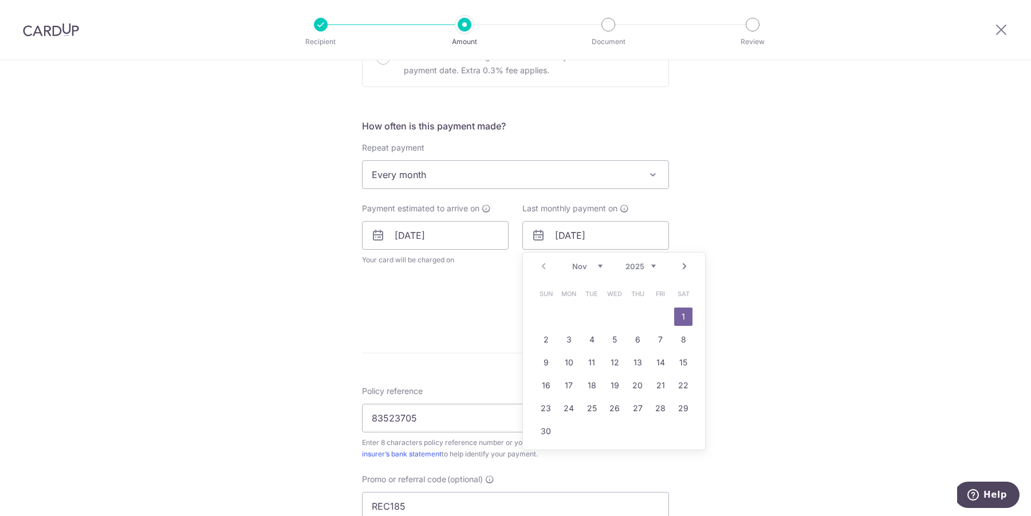
click at [681, 270] on link "Next" at bounding box center [684, 266] width 14 height 14
click at [636, 318] on link "1" at bounding box center [637, 316] width 18 height 18
type input "[DATE]"
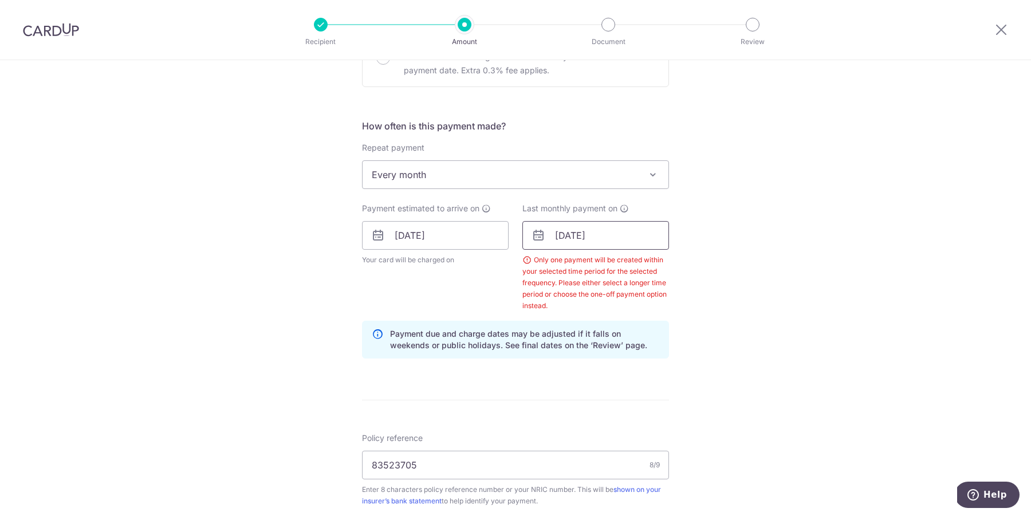
click at [593, 247] on input "[DATE]" at bounding box center [595, 235] width 147 height 29
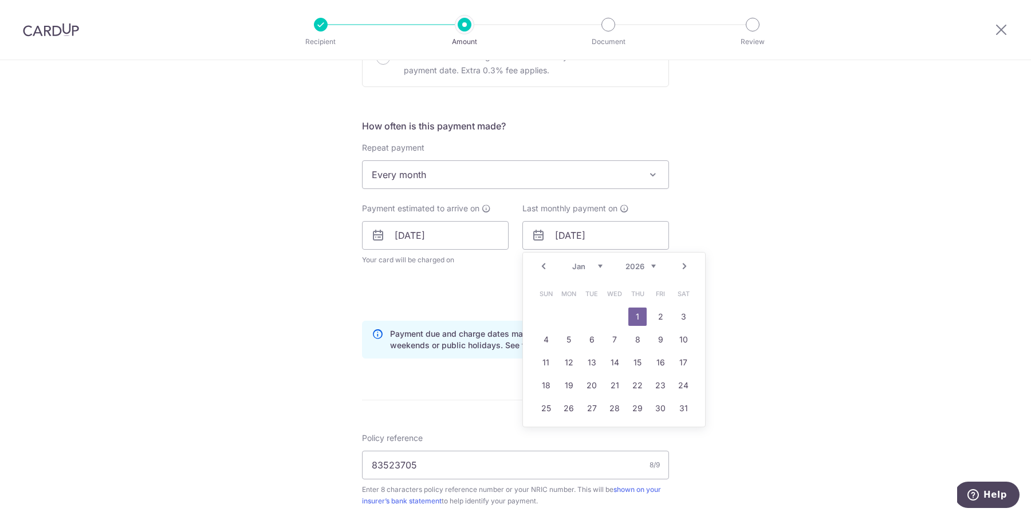
click at [638, 312] on link "1" at bounding box center [637, 316] width 18 height 18
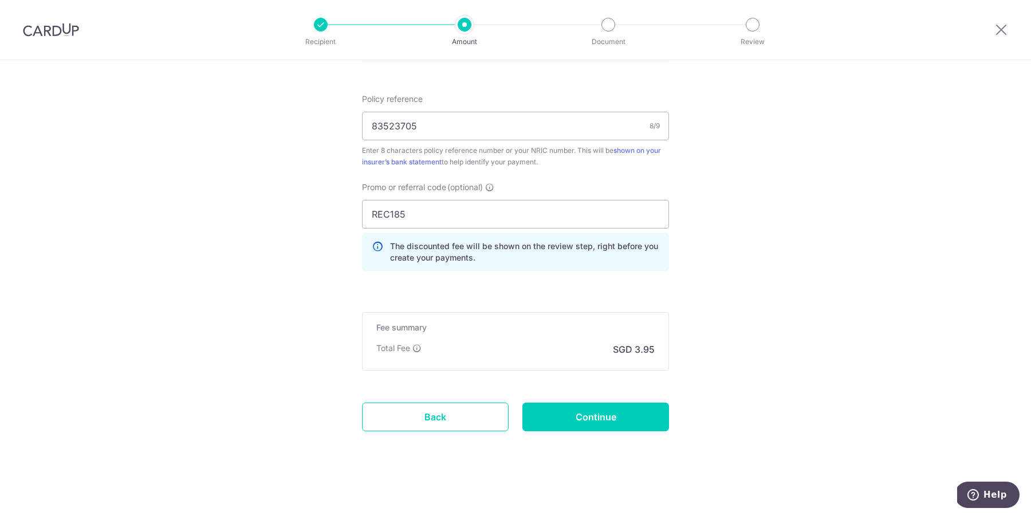
scroll to position [724, 0]
click at [577, 416] on input "Continue" at bounding box center [595, 415] width 147 height 29
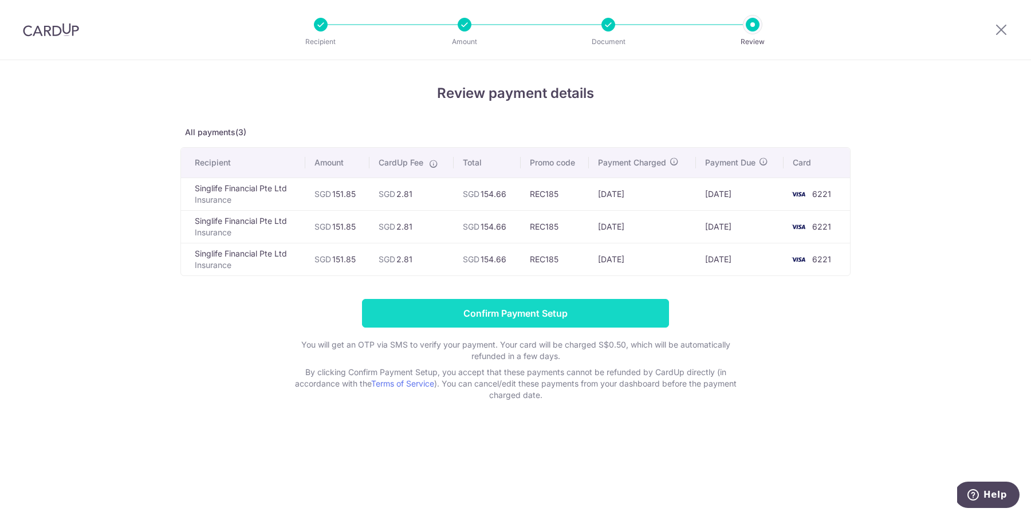
click at [482, 318] on input "Confirm Payment Setup" at bounding box center [515, 313] width 307 height 29
